Goal: Information Seeking & Learning: Learn about a topic

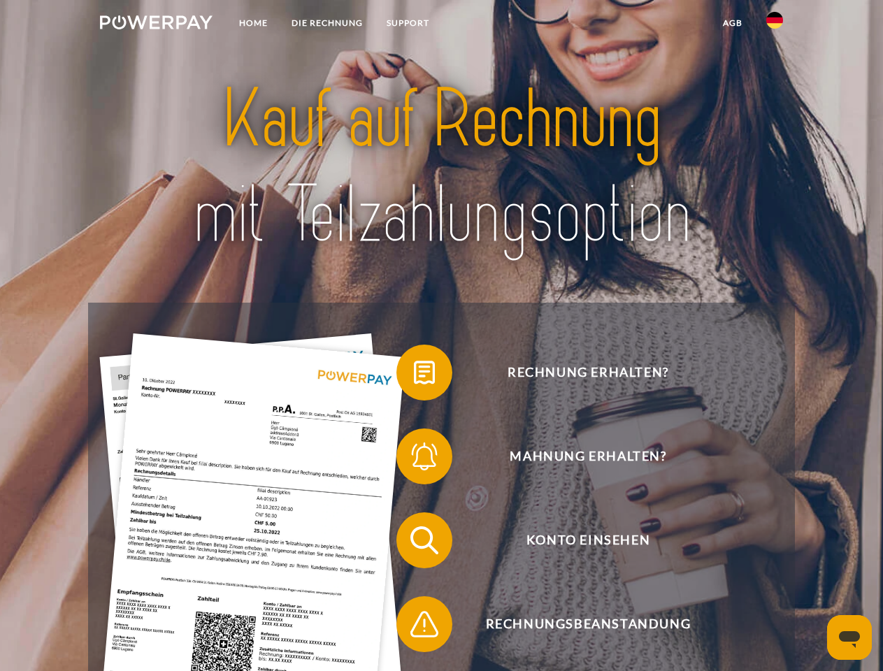
click at [156, 24] on img at bounding box center [156, 22] width 113 height 14
click at [775, 24] on img at bounding box center [774, 20] width 17 height 17
click at [732, 23] on link "agb" at bounding box center [732, 22] width 43 height 25
click at [414, 375] on span at bounding box center [403, 373] width 70 height 70
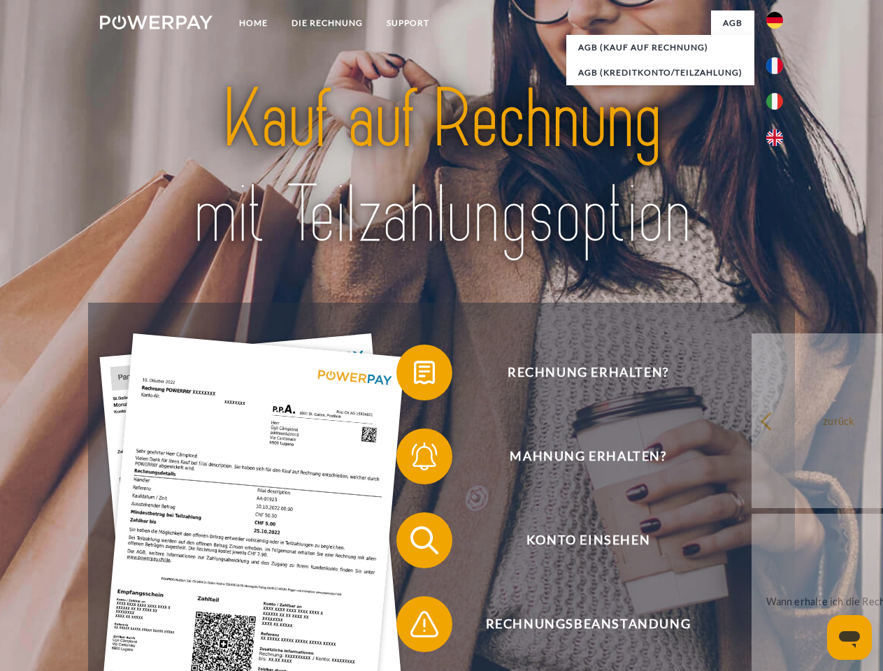
click at [414, 459] on span at bounding box center [403, 457] width 70 height 70
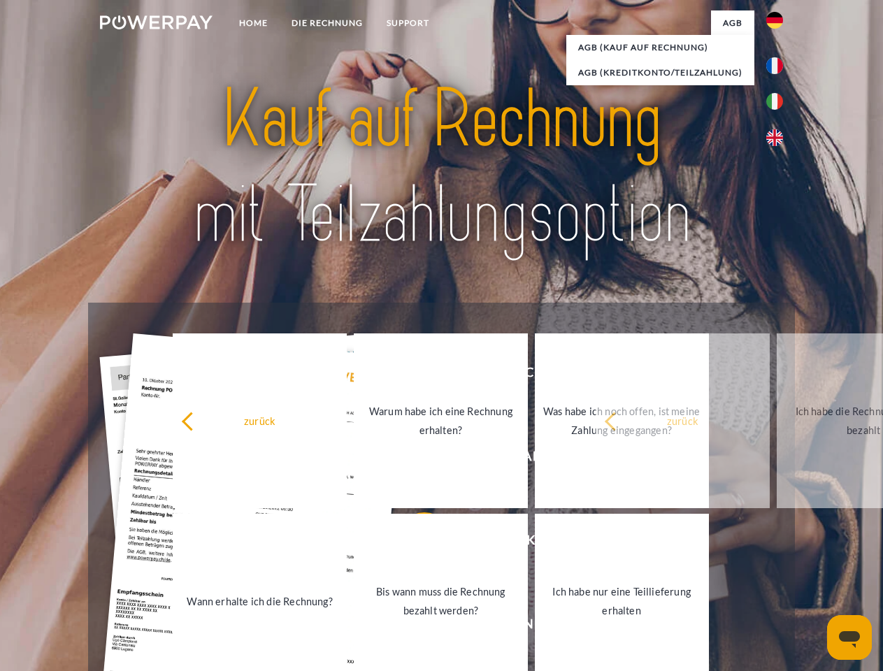
click at [414, 543] on link "Bis wann muss die Rechnung bezahlt werden?" at bounding box center [441, 601] width 174 height 175
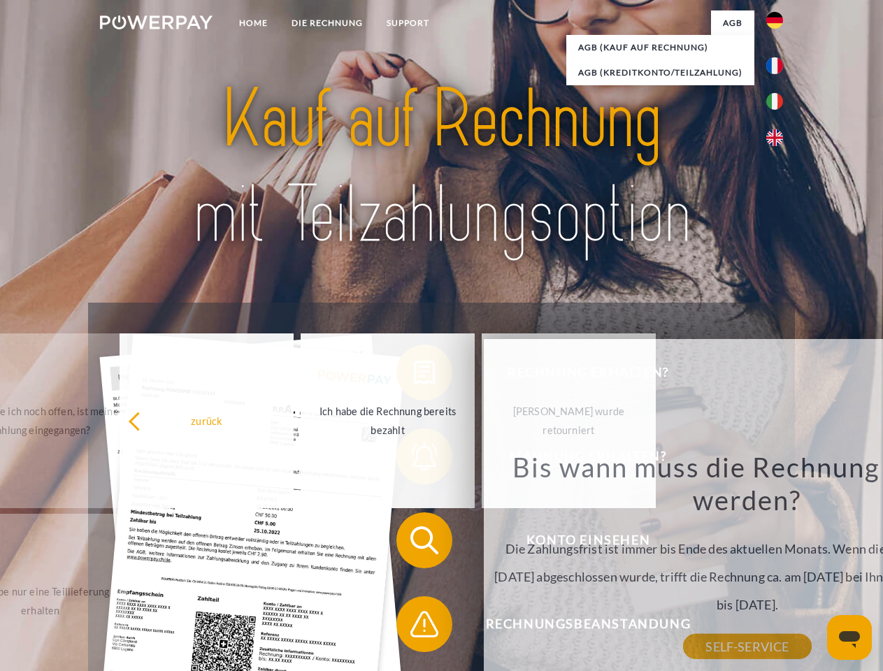
click at [414, 627] on span at bounding box center [403, 624] width 70 height 70
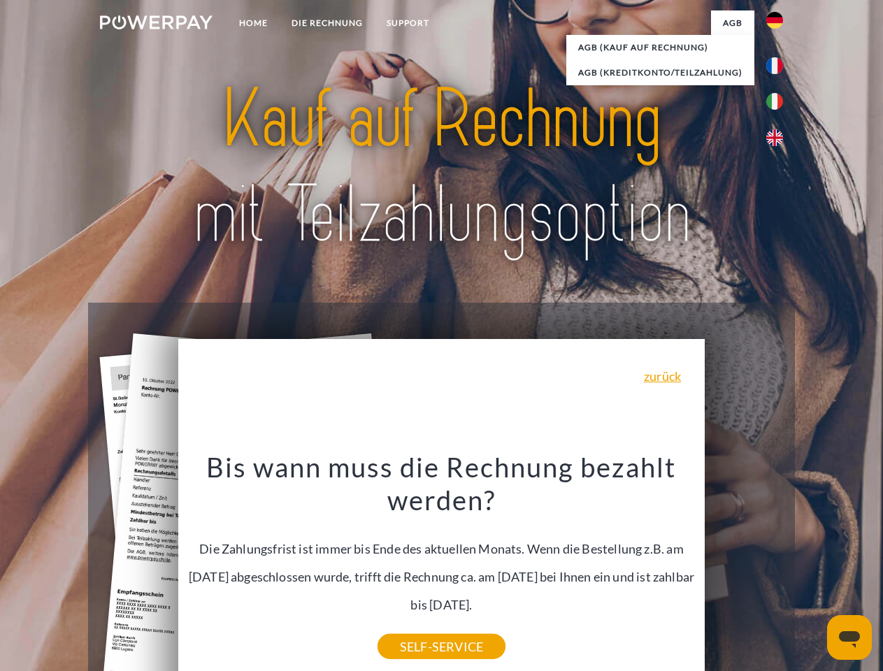
click at [849, 638] on icon "Messaging-Fenster öffnen" at bounding box center [849, 639] width 21 height 17
